Goal: Task Accomplishment & Management: Manage account settings

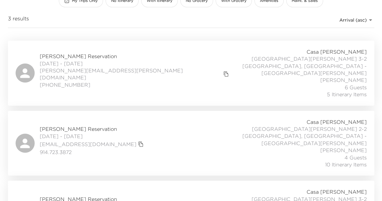
scroll to position [59, 0]
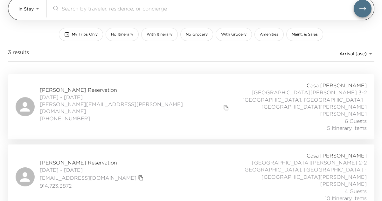
click at [37, 9] on body "Front Desk In Stay In-Stay ​ My Trips Only No Itinerary With Itinerary No Groce…" at bounding box center [191, 41] width 382 height 201
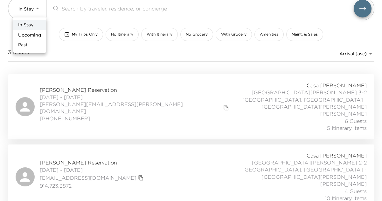
drag, startPoint x: 34, startPoint y: 41, endPoint x: 34, endPoint y: 34, distance: 7.0
click at [34, 34] on ul "In Stay Upcoming Past" at bounding box center [29, 34] width 33 height 35
click at [34, 34] on span "Upcoming" at bounding box center [29, 35] width 23 height 6
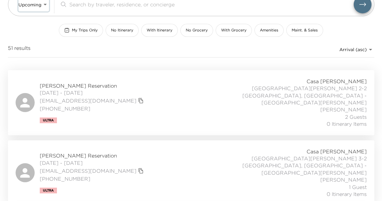
scroll to position [65, 0]
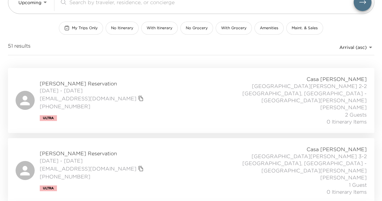
click at [136, 94] on button "copy primary member email" at bounding box center [140, 98] width 9 height 9
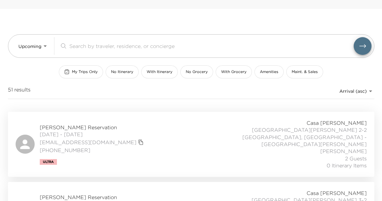
scroll to position [26, 0]
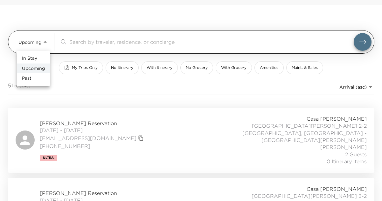
click at [44, 42] on body "Front Desk Upcoming Upcoming ​ My Trips Only No Itinerary With Itinerary No Gro…" at bounding box center [191, 74] width 382 height 201
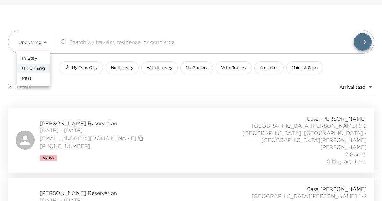
click at [40, 59] on li "In Stay" at bounding box center [33, 58] width 33 height 10
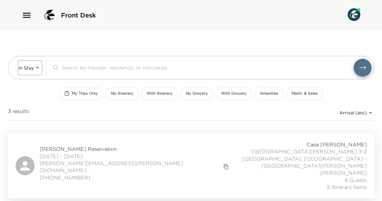
scroll to position [0, 0]
click at [50, 14] on img at bounding box center [49, 15] width 15 height 15
click at [28, 17] on icon "button" at bounding box center [27, 15] width 10 height 10
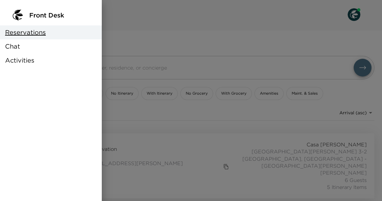
click at [147, 12] on div at bounding box center [191, 100] width 382 height 201
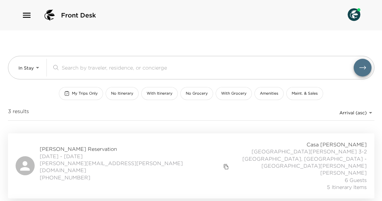
click at [88, 19] on span "Front Desk" at bounding box center [78, 15] width 35 height 9
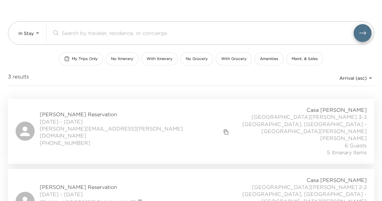
scroll to position [33, 0]
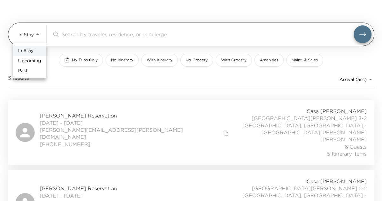
click at [37, 28] on body "Front Desk In Stay In-Stay ​ My Trips Only No Itinerary With Itinerary No Groce…" at bounding box center [191, 67] width 382 height 201
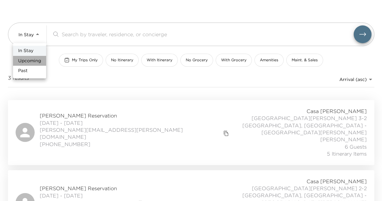
click at [42, 60] on li "Upcoming" at bounding box center [29, 61] width 33 height 10
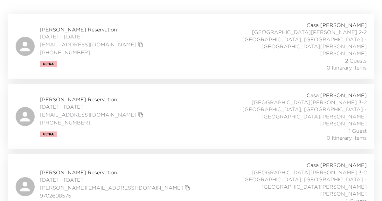
scroll to position [119, 0]
click at [138, 43] on icon "copy primary member email" at bounding box center [141, 46] width 6 height 6
click at [67, 27] on span "Camille Saltman Reservation" at bounding box center [93, 30] width 106 height 7
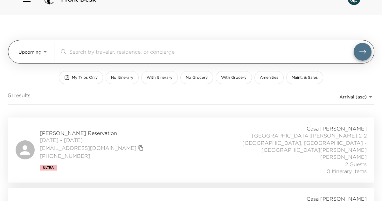
scroll to position [14, 0]
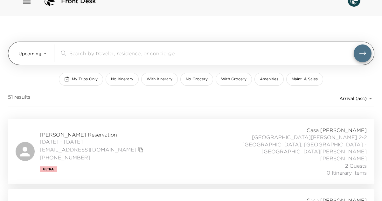
click at [42, 50] on body "Front Desk Upcoming Upcoming ​ My Trips Only No Itinerary With Itinerary No Gro…" at bounding box center [191, 86] width 382 height 201
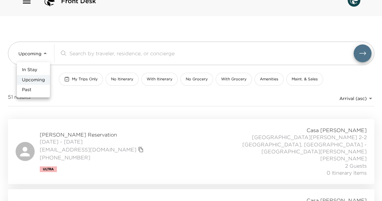
click at [39, 70] on li "In Stay" at bounding box center [33, 70] width 33 height 10
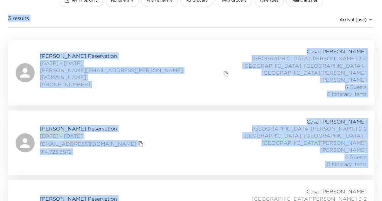
scroll to position [93, 0]
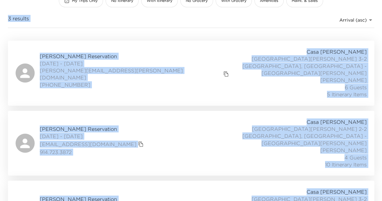
drag, startPoint x: 39, startPoint y: 109, endPoint x: 350, endPoint y: 194, distance: 322.1
click at [350, 194] on div "In Stay In-Stay ​ My Trips Only No Itinerary With Itinerary No Grocery With Gro…" at bounding box center [190, 92] width 381 height 308
copy div "3 results Arrival (asc) Ramiro Villarreal Reservation 08/24/2025 - 08/31/2025 r…"
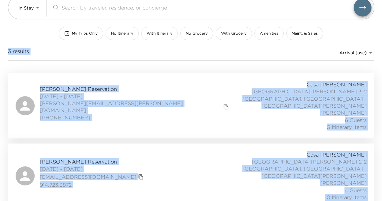
scroll to position [65, 0]
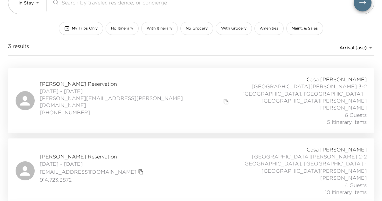
click at [371, 49] on body "Front Desk In Stay In-Stay ​ My Trips Only No Itinerary With Itinerary No Groce…" at bounding box center [191, 35] width 382 height 201
click at [37, 5] on div at bounding box center [191, 100] width 382 height 201
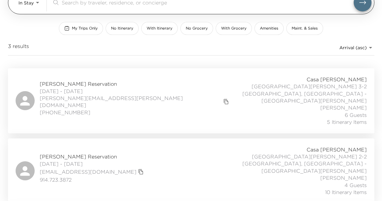
click at [37, 2] on body "Front Desk In Stay In-Stay ​ My Trips Only No Itinerary With Itinerary No Groce…" at bounding box center [191, 35] width 382 height 201
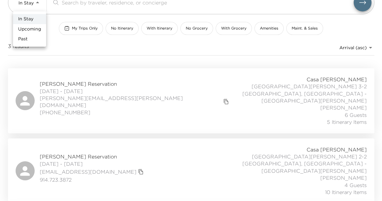
click at [34, 28] on span "Upcoming" at bounding box center [29, 29] width 23 height 6
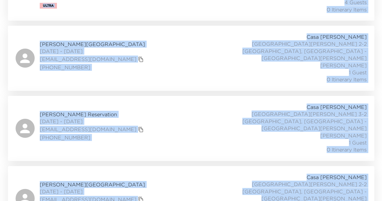
scroll to position [1794, 0]
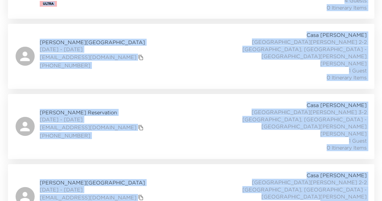
drag, startPoint x: 42, startPoint y: 63, endPoint x: 376, endPoint y: 186, distance: 355.5
click at [376, 186] on div "Upcoming Upcoming ​ My Trips Only No Itinerary With Itinerary No Grocery With G…" at bounding box center [190, 75] width 381 height 3677
copy div "51 results Arrival (asc) Camille Saltman Reservation 09/03/2025 - 09/05/2025 cs…"
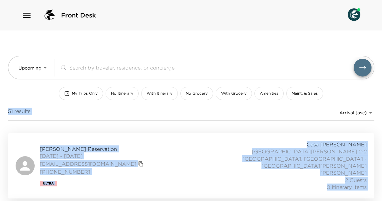
scroll to position [0, 0]
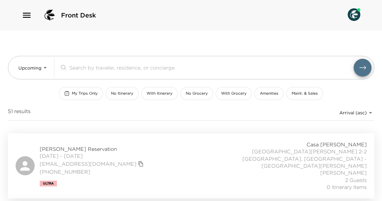
click at [130, 119] on div "51 results Arrival (asc) reservations_prod_arrival_asc" at bounding box center [191, 114] width 366 height 13
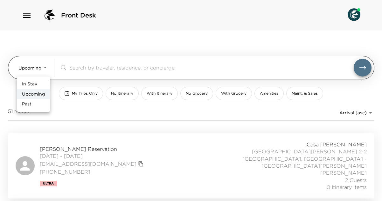
click at [42, 68] on body "Front Desk Upcoming Upcoming ​ My Trips Only No Itinerary With Itinerary No Gro…" at bounding box center [191, 100] width 382 height 201
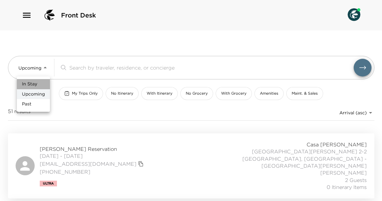
click at [37, 81] on li "In Stay" at bounding box center [33, 84] width 33 height 10
type input "In-Stay"
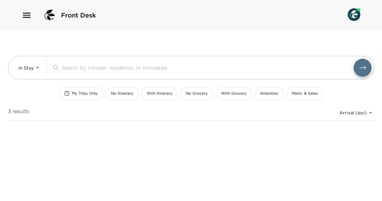
click at [59, 135] on div "Front Desk In Stay In-Stay ​ My Trips Only No Itinerary With Itinerary No Groce…" at bounding box center [191, 100] width 382 height 201
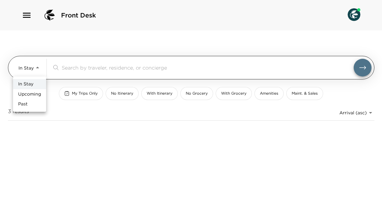
click at [33, 69] on body "Front Desk In Stay In-Stay ​ My Trips Only No Itinerary With Itinerary No Groce…" at bounding box center [191, 100] width 382 height 201
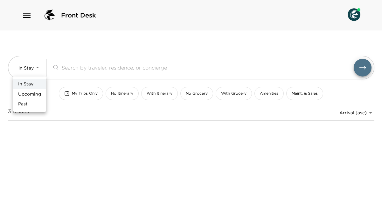
click at [32, 85] on span "In Stay" at bounding box center [25, 84] width 15 height 6
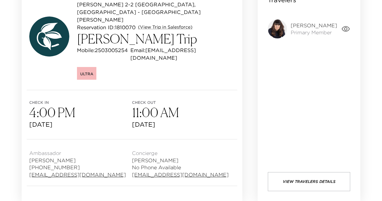
scroll to position [82, 0]
click at [303, 26] on span "Camille Saltman" at bounding box center [313, 25] width 46 height 7
click at [343, 30] on icon "button" at bounding box center [345, 29] width 8 height 6
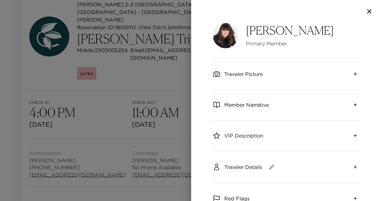
click at [176, 58] on div at bounding box center [191, 100] width 382 height 201
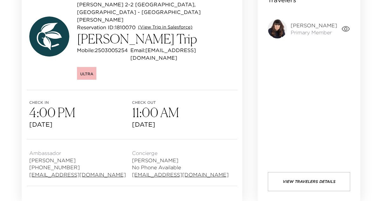
click at [164, 24] on link "(View Trip in Salesforce)" at bounding box center [165, 27] width 54 height 6
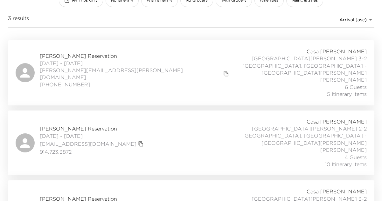
scroll to position [93, 0]
click at [100, 196] on span "Bennett Grimm Reservation" at bounding box center [93, 199] width 106 height 7
drag, startPoint x: 194, startPoint y: 129, endPoint x: 205, endPoint y: 144, distance: 19.0
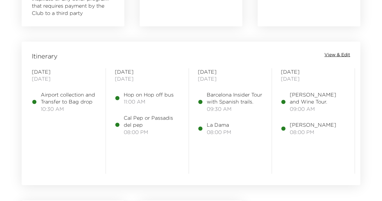
scroll to position [488, 0]
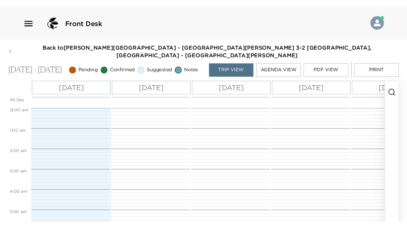
scroll to position [162, 0]
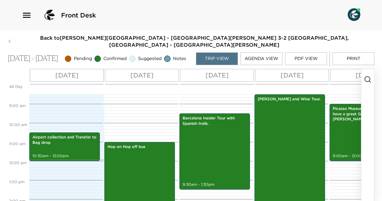
click at [297, 53] on button "PDF View" at bounding box center [306, 58] width 42 height 13
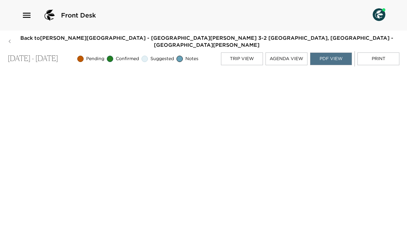
click at [14, 37] on button "Back to Bennett Grimm Reservation - Casa Oller Apartment 3-2 Barcelona, Spain -…" at bounding box center [204, 41] width 392 height 14
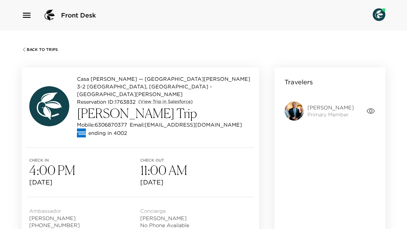
click at [35, 47] on span "Back To Trips" at bounding box center [42, 49] width 31 height 4
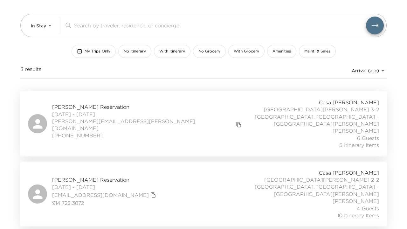
scroll to position [42, 0]
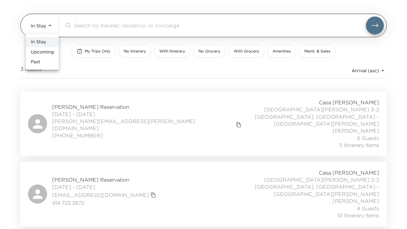
click at [48, 24] on body "Front Desk In Stay In-Stay ​ My Trips Only No Itinerary With Itinerary No Groce…" at bounding box center [203, 72] width 407 height 229
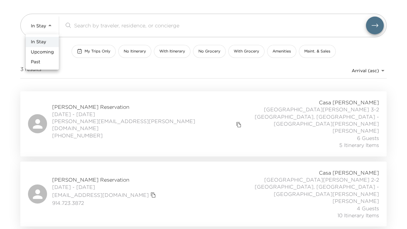
click at [50, 52] on span "Upcoming" at bounding box center [42, 52] width 23 height 6
type input "Upcoming"
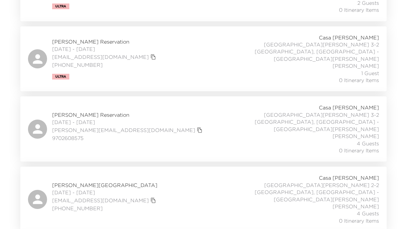
scroll to position [183, 0]
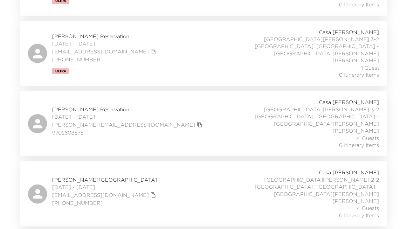
click at [80, 176] on span "Beth Degnan Reservation" at bounding box center [105, 179] width 106 height 7
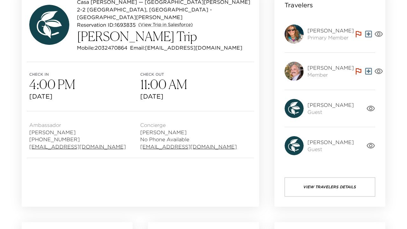
scroll to position [80, 0]
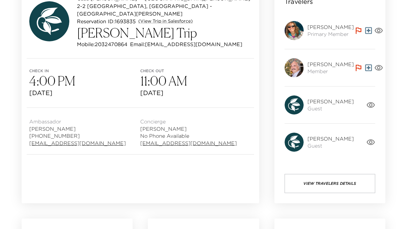
click at [342, 185] on button "View Travelers Details" at bounding box center [329, 183] width 91 height 19
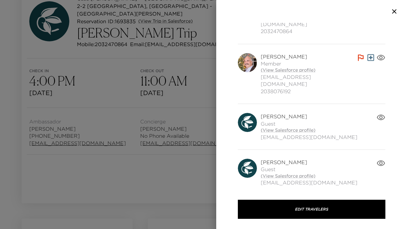
scroll to position [66, 0]
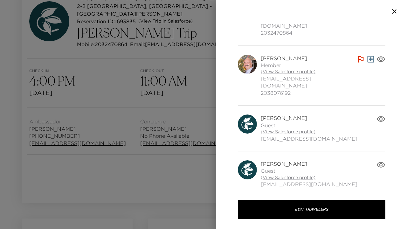
click at [382, 106] on div "Diana Degnan Guest (View Salesforce profile) degnand17@gmail.com" at bounding box center [311, 128] width 147 height 45
click at [382, 116] on icon "button" at bounding box center [381, 119] width 8 height 6
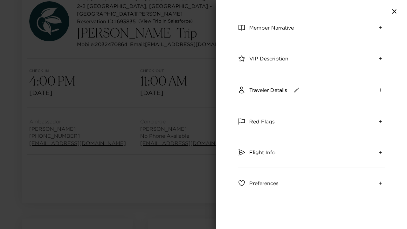
scroll to position [77, 0]
click at [380, 151] on icon "expand" at bounding box center [380, 152] width 5 height 5
click at [393, 10] on icon "button" at bounding box center [394, 12] width 8 height 8
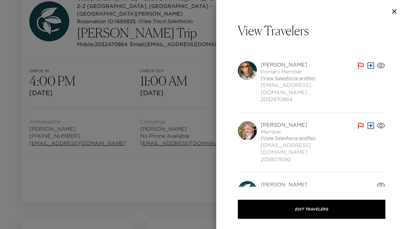
scroll to position [0, 0]
click at [393, 9] on icon "button" at bounding box center [394, 12] width 8 height 8
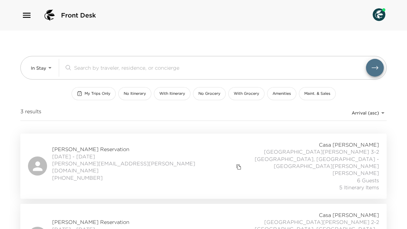
scroll to position [65, 0]
